Goal: Check status

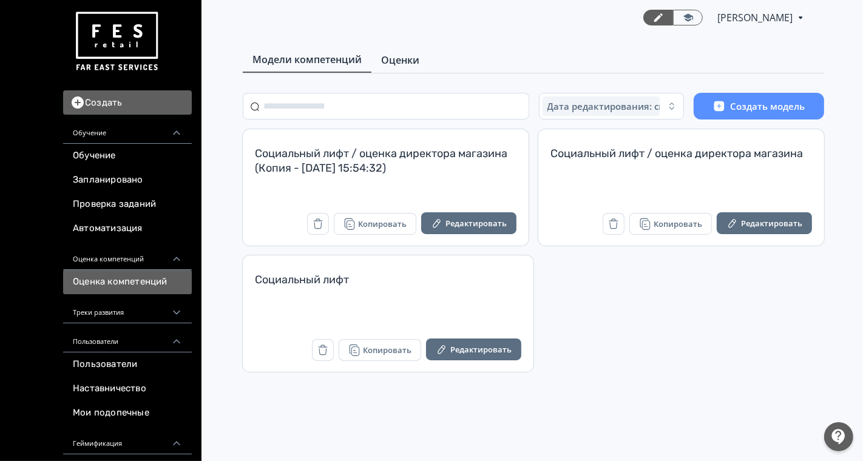
click at [413, 61] on span "Оценки" at bounding box center [400, 60] width 38 height 15
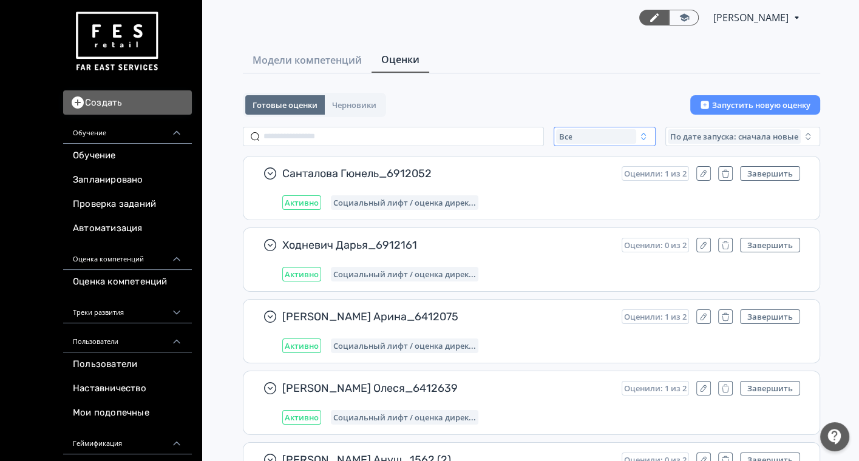
click at [596, 137] on div "Все" at bounding box center [596, 136] width 80 height 15
click at [616, 189] on button "Активные" at bounding box center [675, 186] width 212 height 22
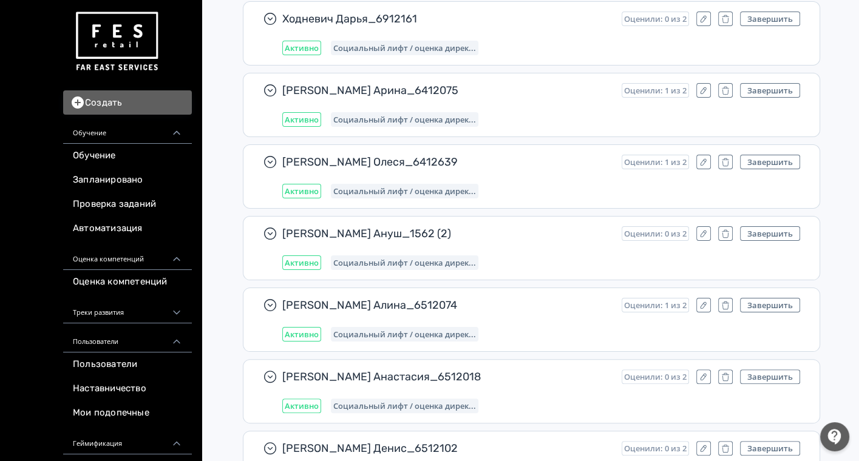
scroll to position [6143, 0]
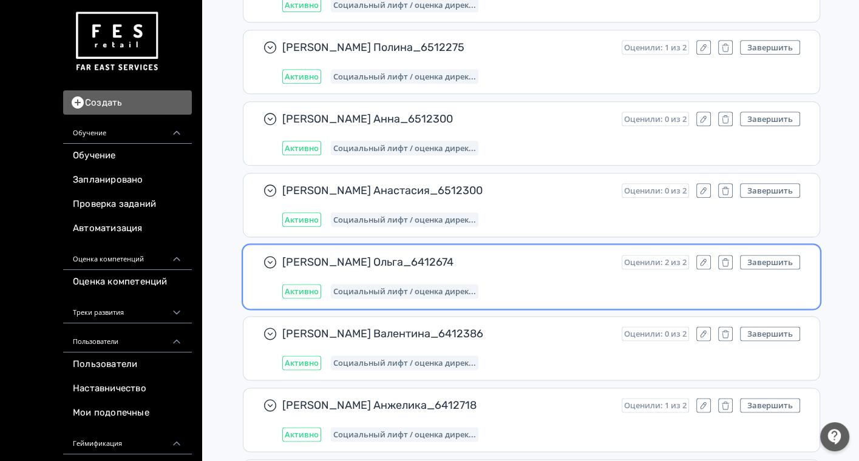
click at [555, 255] on span "[PERSON_NAME] Ольга_6412674" at bounding box center [447, 262] width 330 height 15
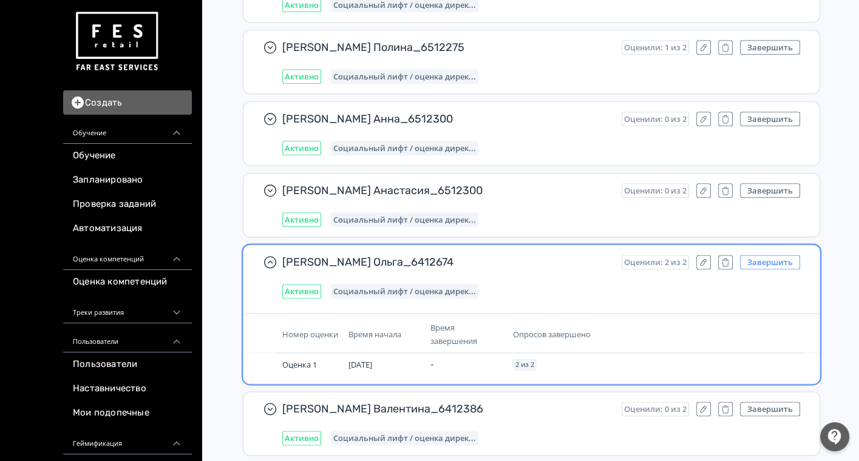
click at [770, 255] on button "Завершить" at bounding box center [770, 262] width 60 height 15
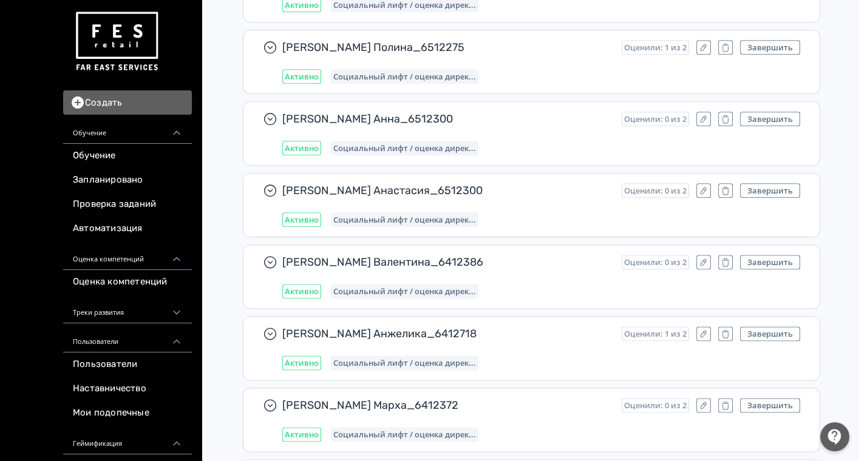
scroll to position [226, 0]
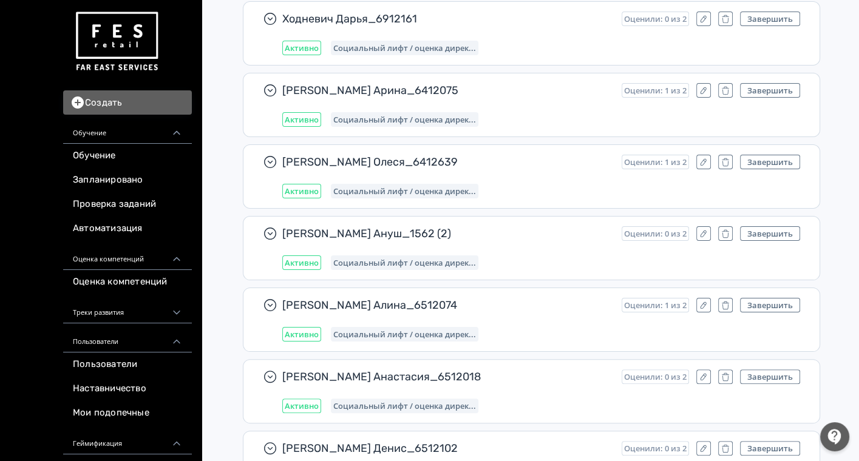
click at [120, 45] on img at bounding box center [116, 41] width 87 height 69
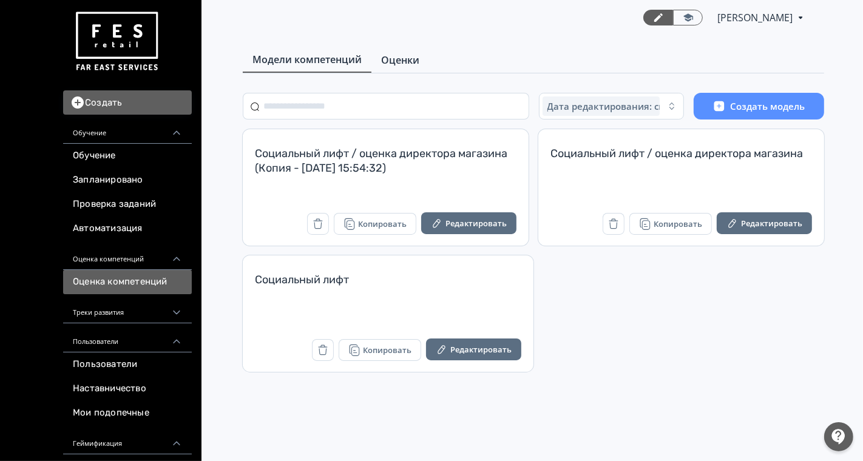
click at [401, 57] on span "Оценки" at bounding box center [400, 60] width 38 height 15
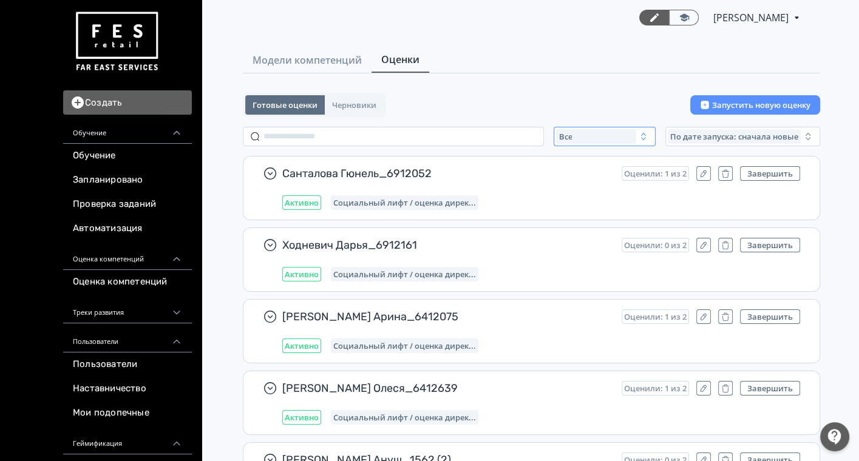
click at [610, 137] on div "Все" at bounding box center [596, 136] width 80 height 15
click at [598, 206] on span "Завершенные" at bounding box center [600, 208] width 63 height 12
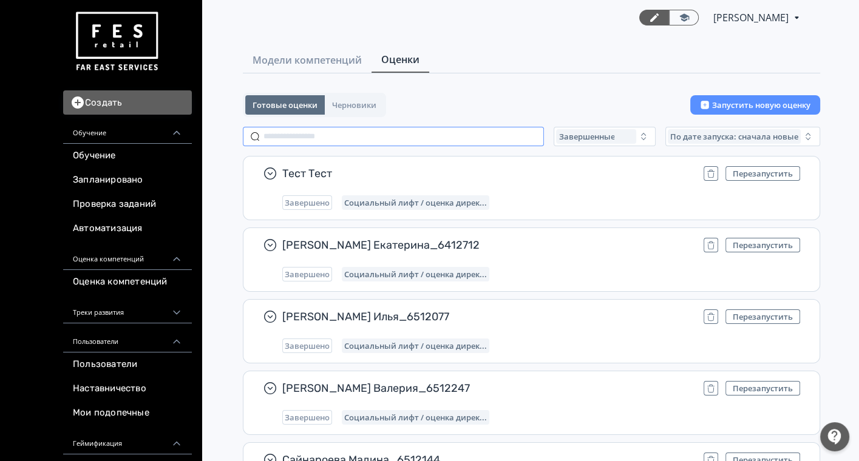
click at [384, 138] on input "text" at bounding box center [393, 136] width 301 height 19
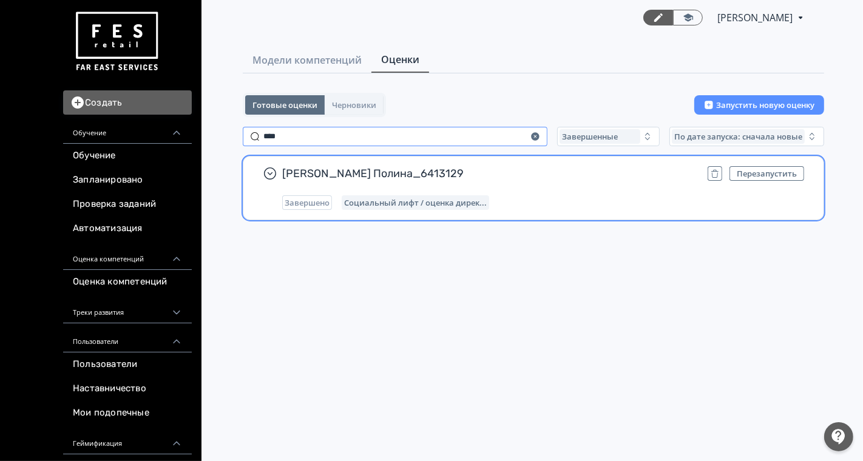
type input "****"
click at [603, 193] on div "Насуленко Полина_6413129 Перезапустить Завершено Социальный лифт / оценка дирек…" at bounding box center [543, 188] width 522 height 44
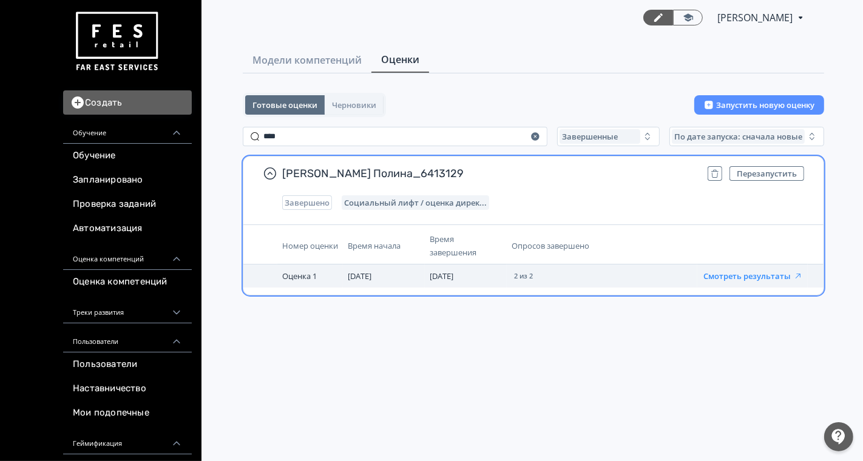
click at [761, 275] on button "Смотреть результаты" at bounding box center [754, 276] width 100 height 10
